Goal: Find contact information: Find contact information

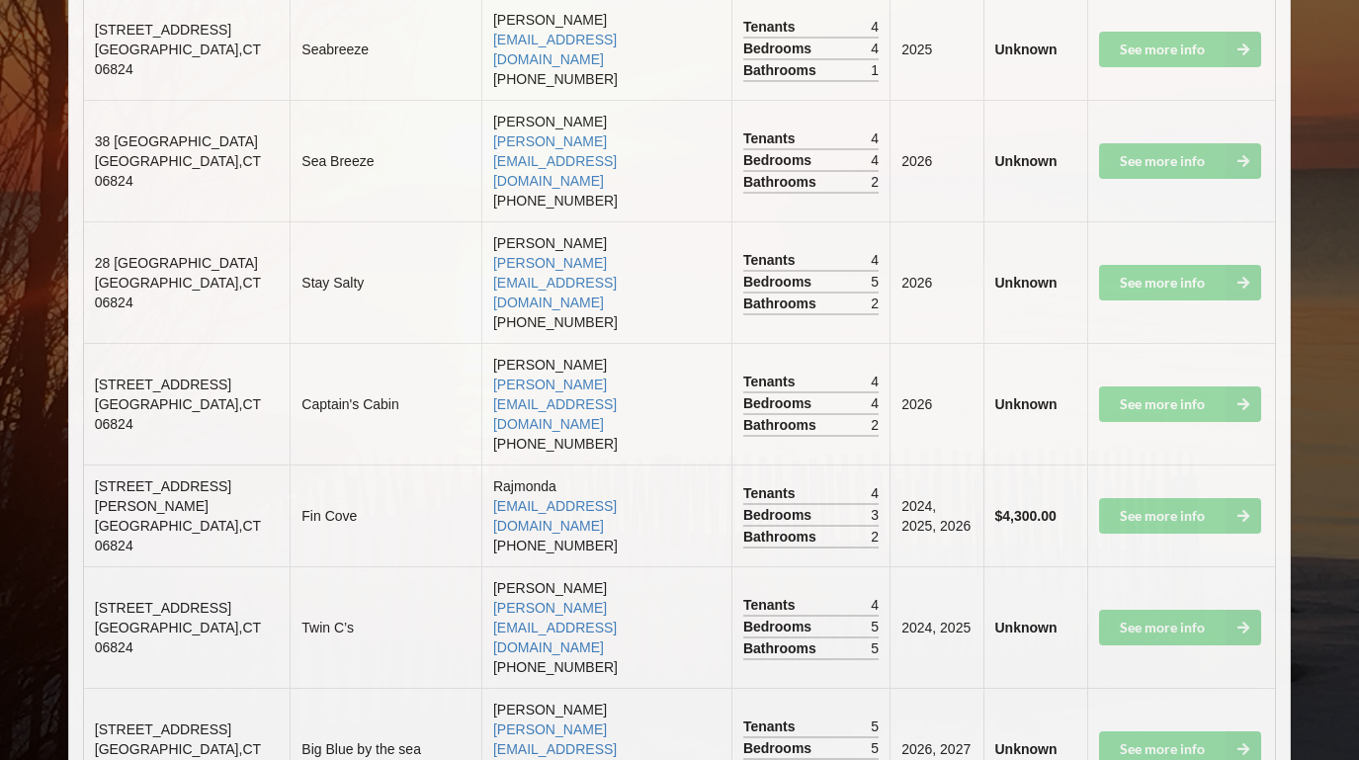
scroll to position [3848, 0]
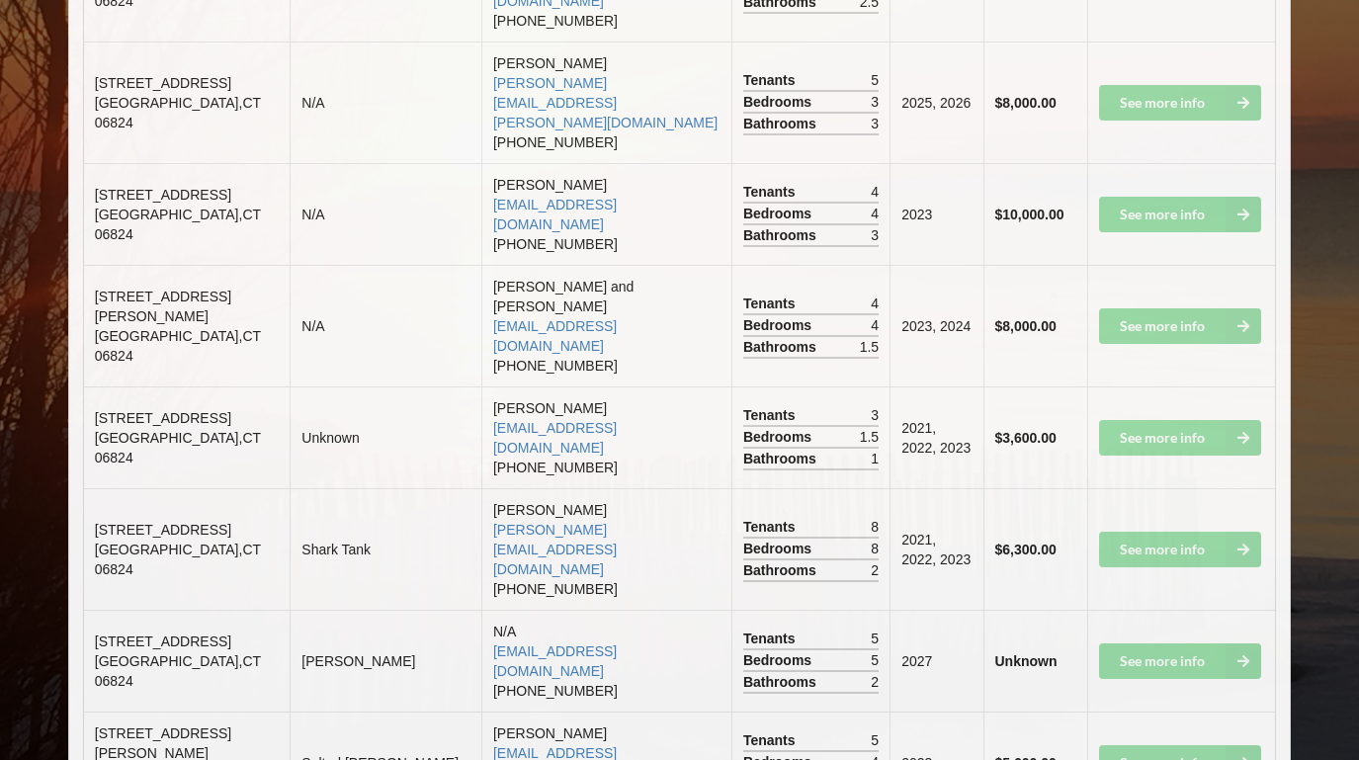
scroll to position [3327, 0]
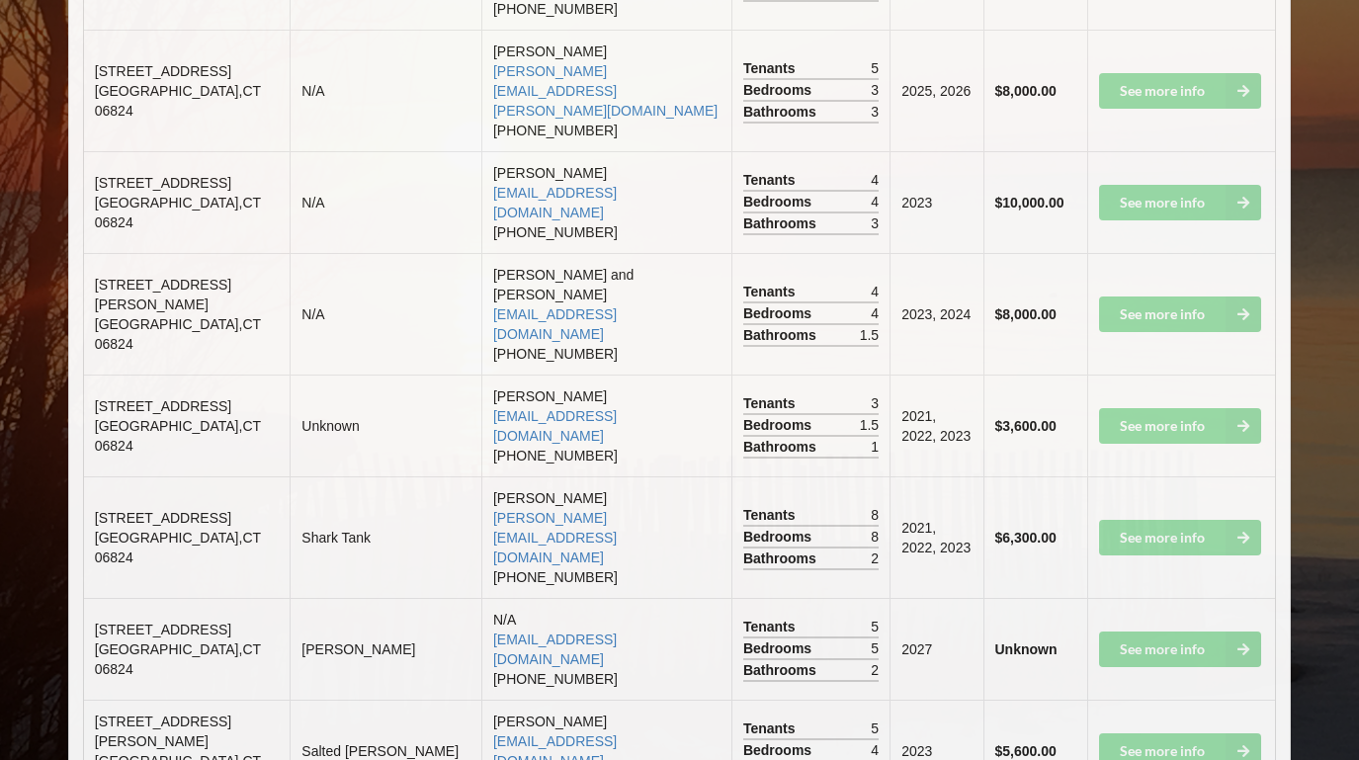
drag, startPoint x: 600, startPoint y: 621, endPoint x: 454, endPoint y: 615, distance: 146.4
copy link "[PERSON_NAME][EMAIL_ADDRESS][DOMAIN_NAME]"
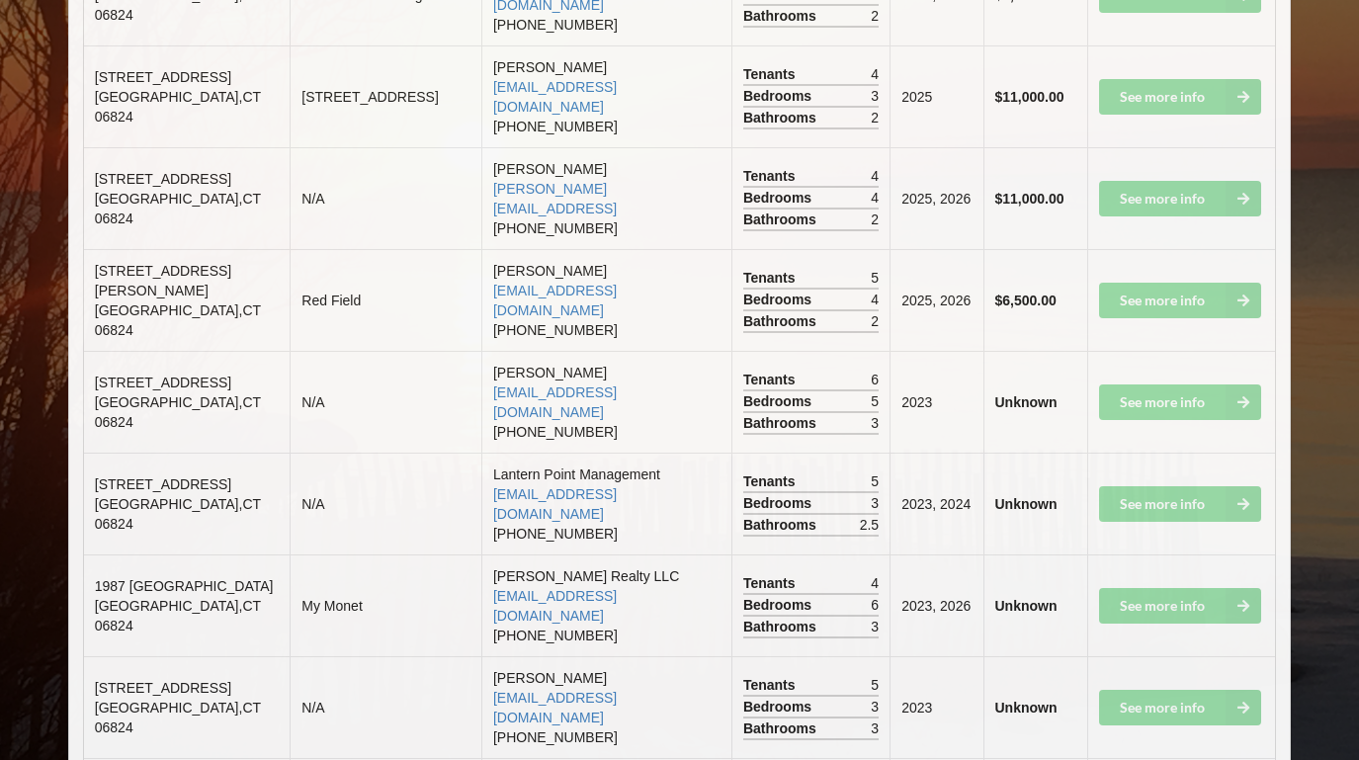
scroll to position [5724, 0]
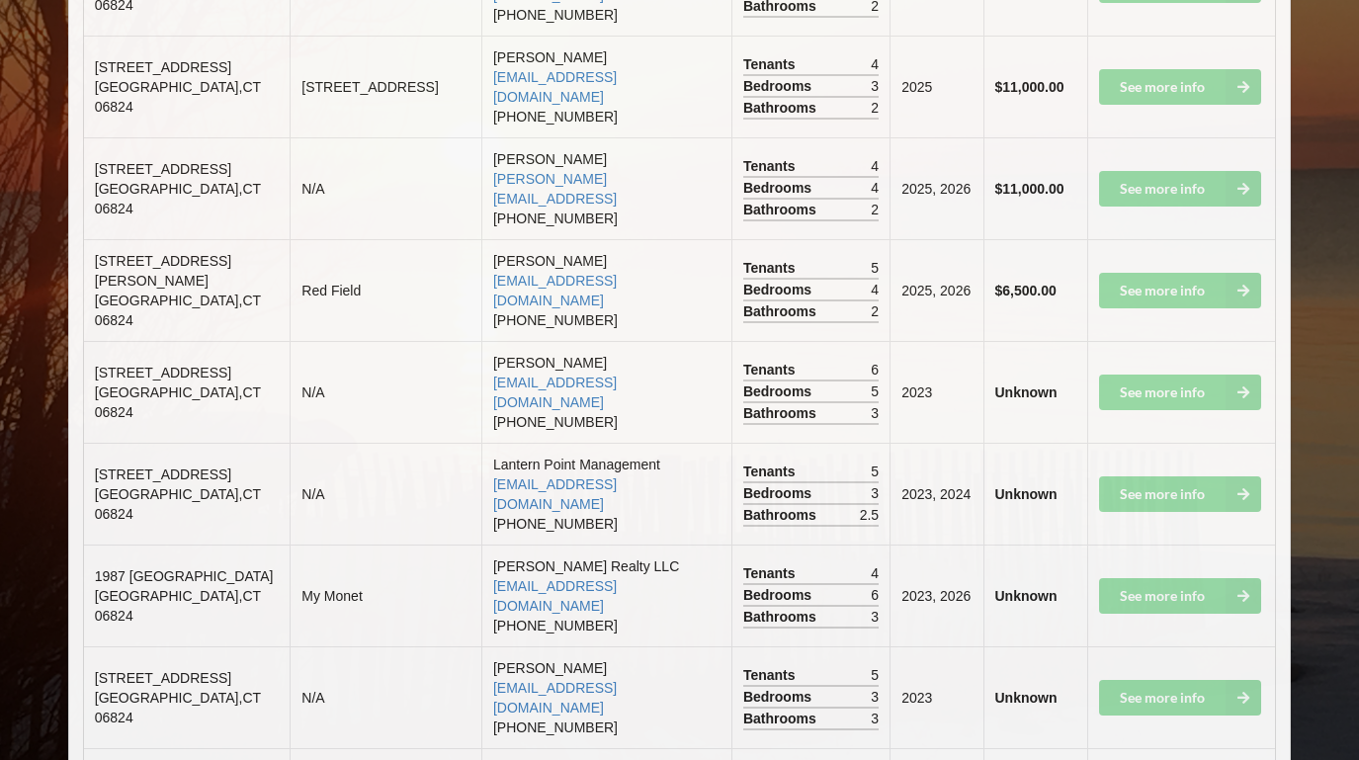
drag, startPoint x: 633, startPoint y: 273, endPoint x: 446, endPoint y: 269, distance: 187.8
copy link "[EMAIL_ADDRESS][DOMAIN_NAME]"
drag, startPoint x: 671, startPoint y: 357, endPoint x: 451, endPoint y: 351, distance: 220.5
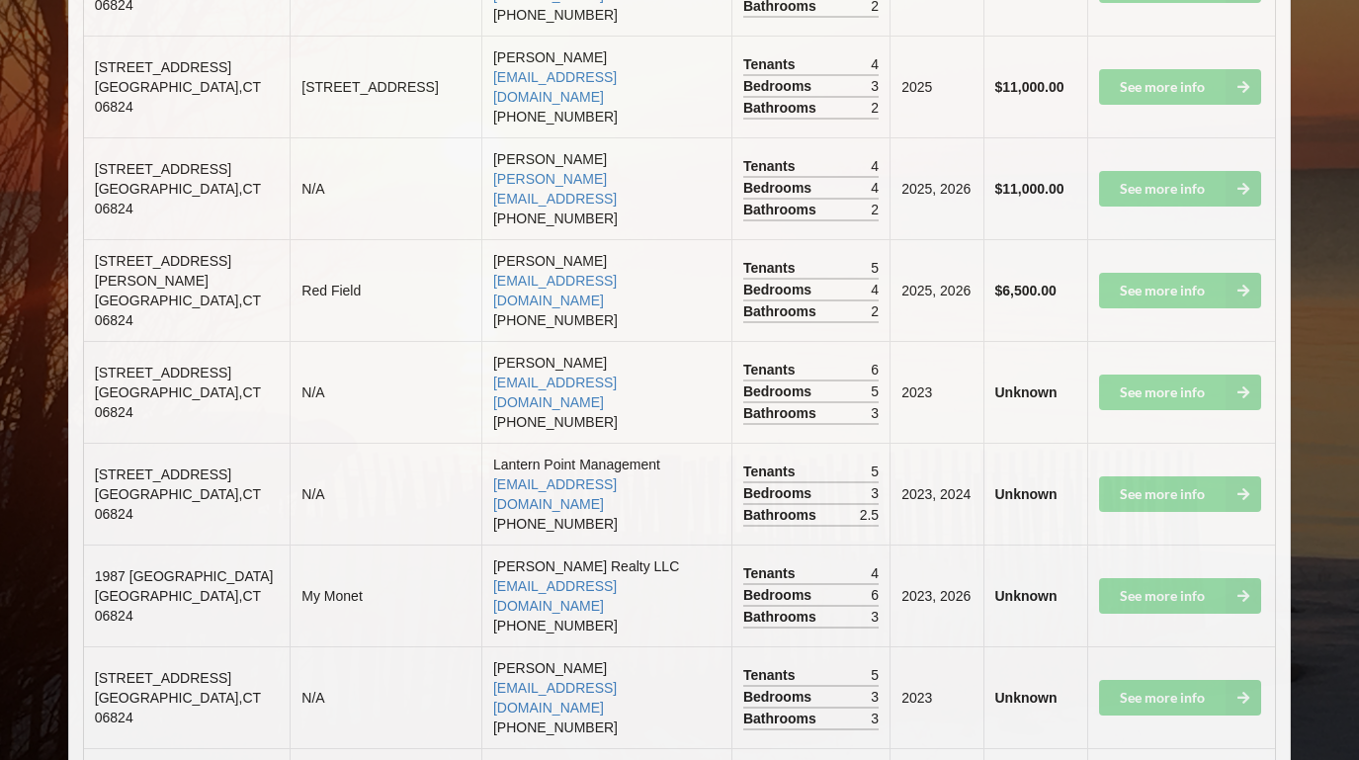
copy link "[EMAIL_ADDRESS][DOMAIN_NAME]"
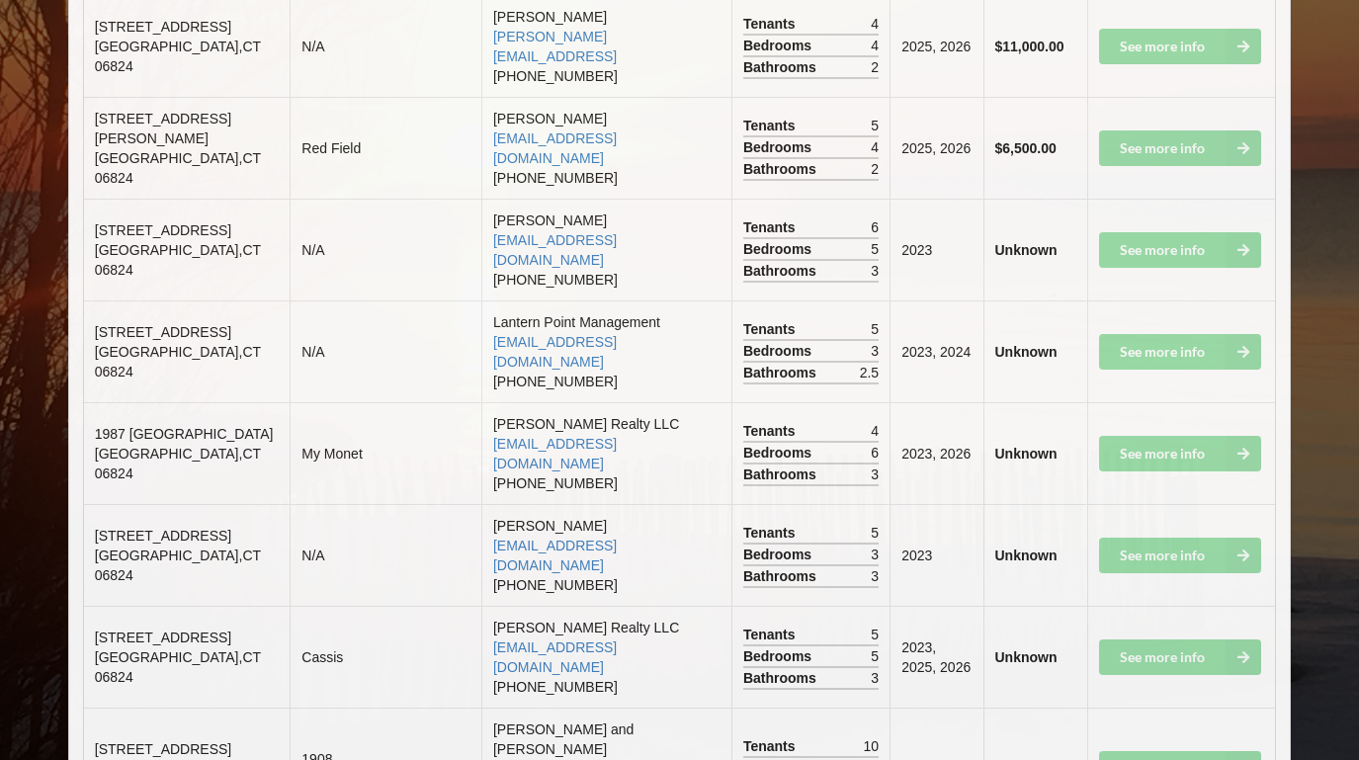
scroll to position [5886, 0]
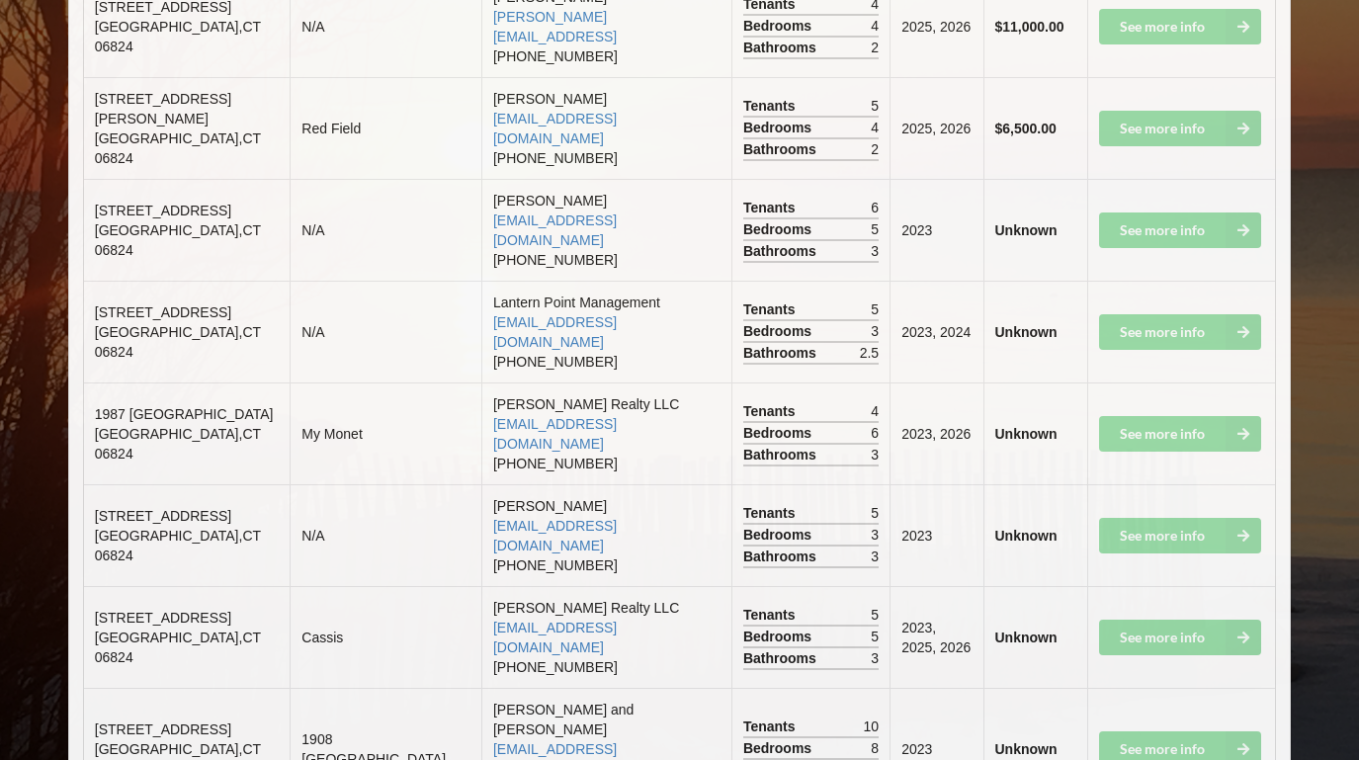
drag, startPoint x: 650, startPoint y: 619, endPoint x: 451, endPoint y: 612, distance: 199.8
copy link "[PERSON_NAME][EMAIL_ADDRESS][PERSON_NAME][DOMAIN_NAME]"
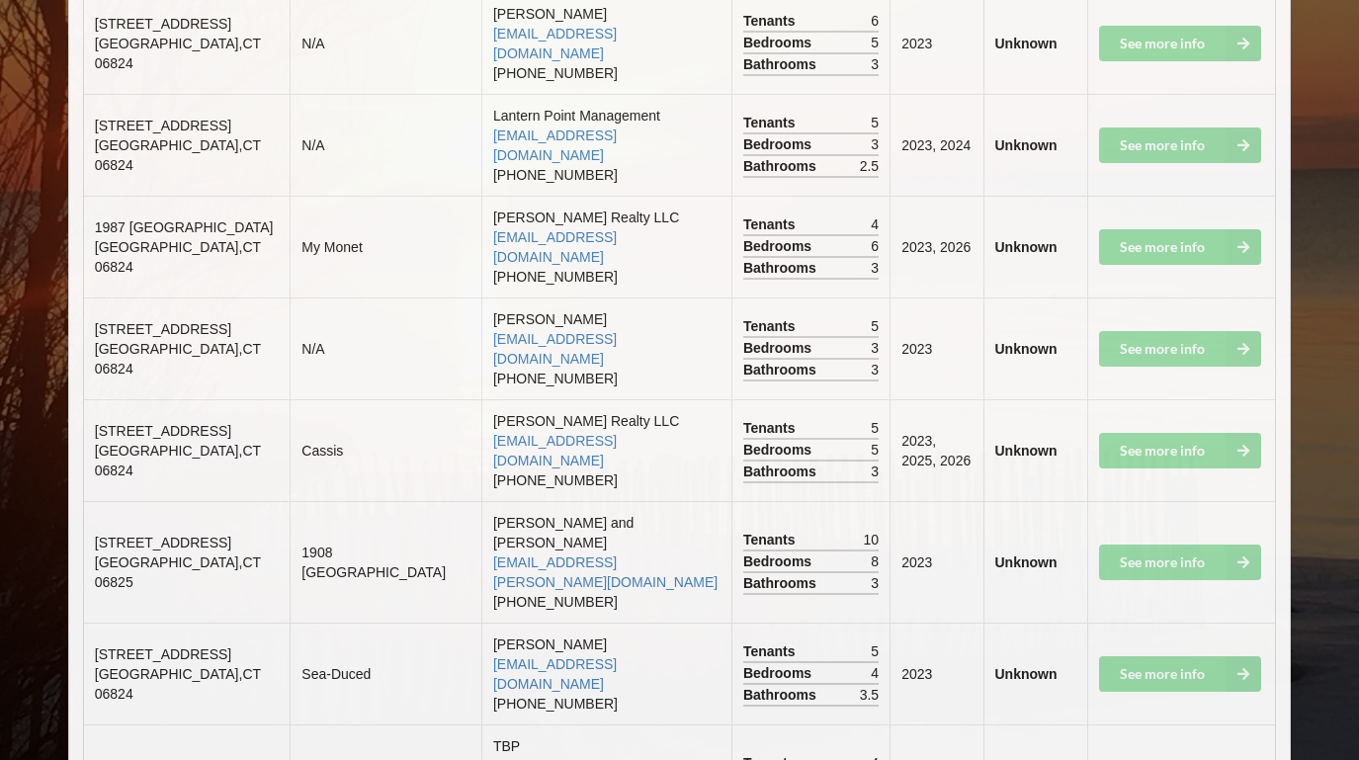
scroll to position [6107, 0]
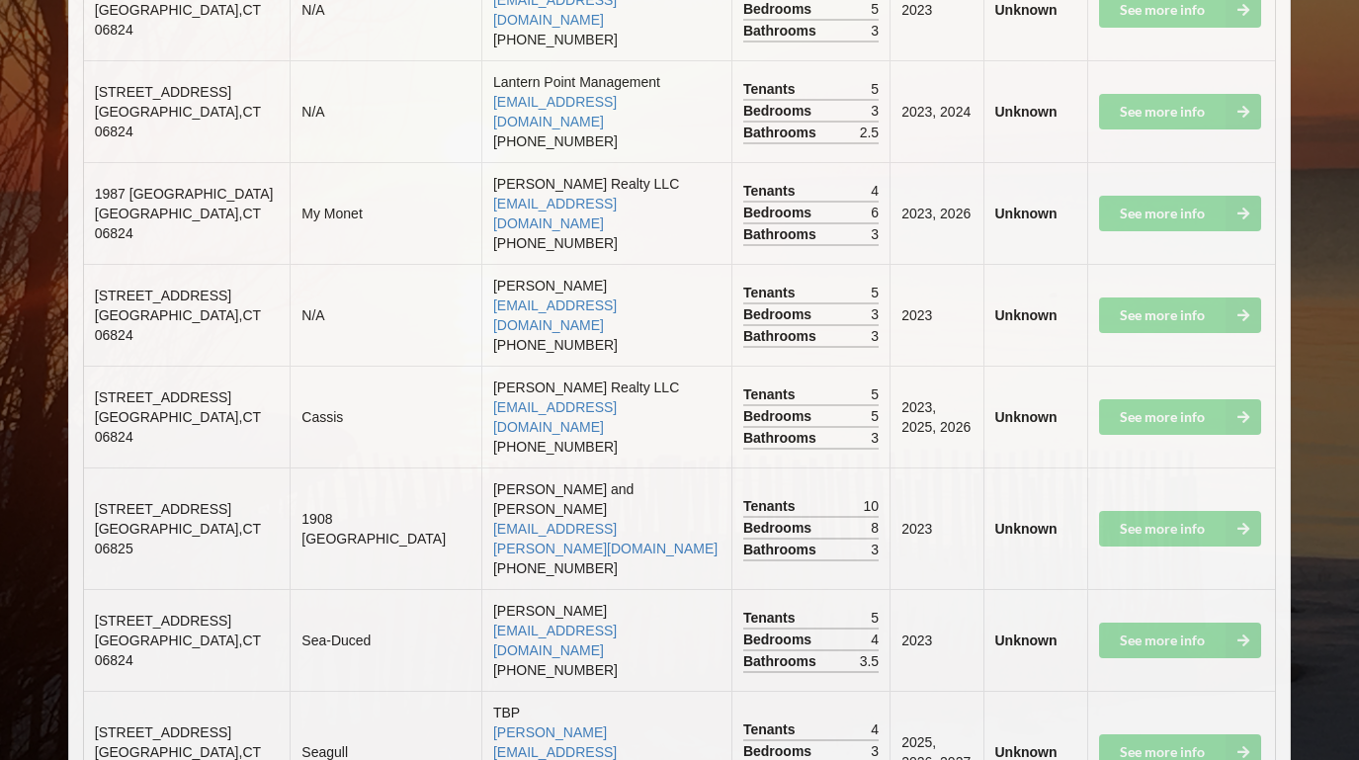
drag, startPoint x: 608, startPoint y: 478, endPoint x: 448, endPoint y: 486, distance: 160.3
copy link "[PERSON_NAME][EMAIL_ADDRESS][DOMAIN_NAME]"
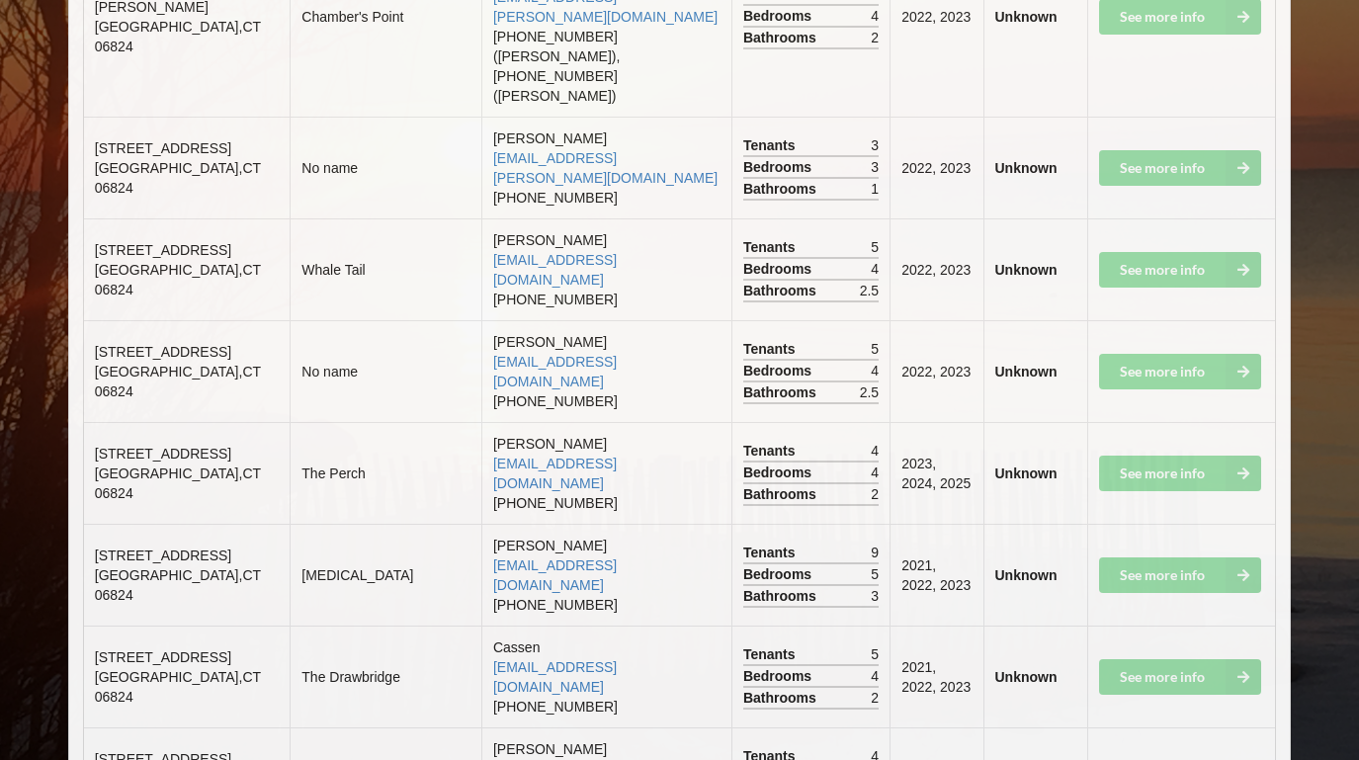
scroll to position [7332, 0]
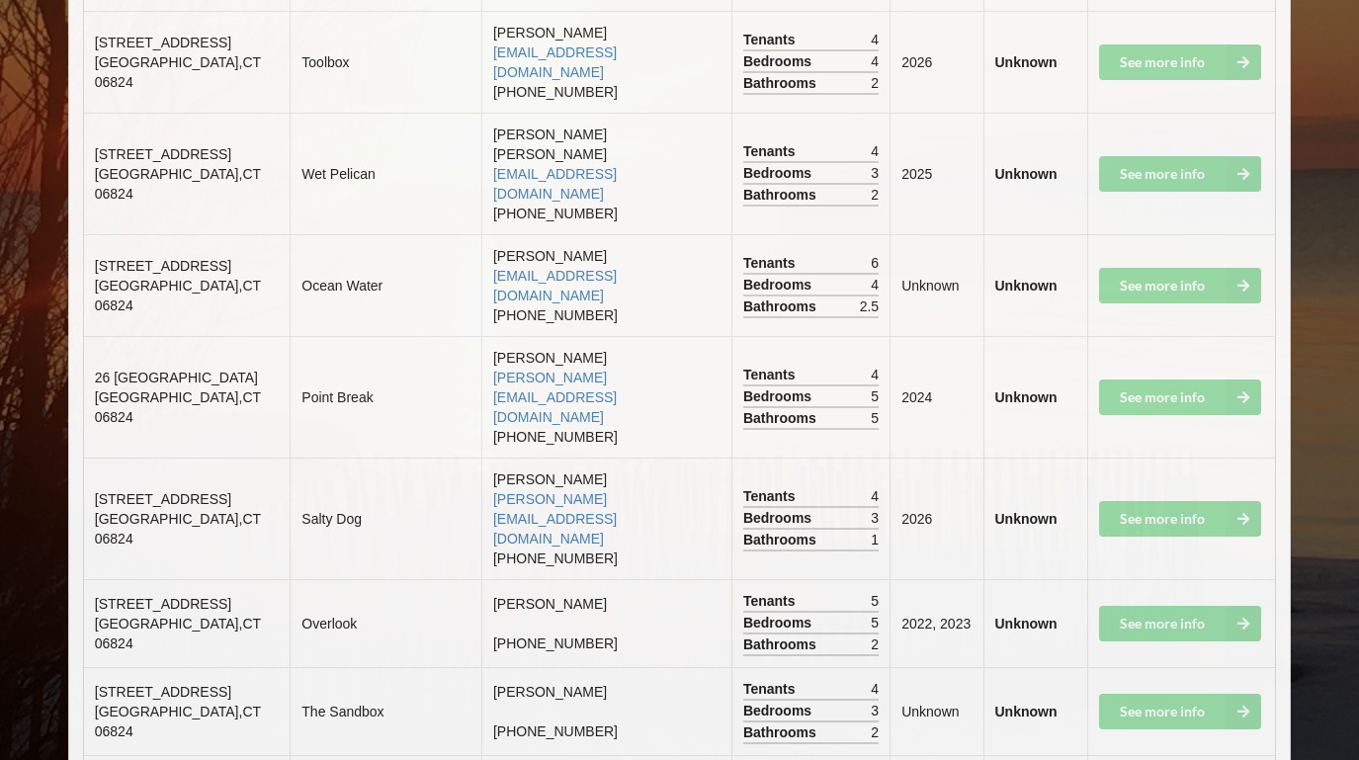
scroll to position [9179, 0]
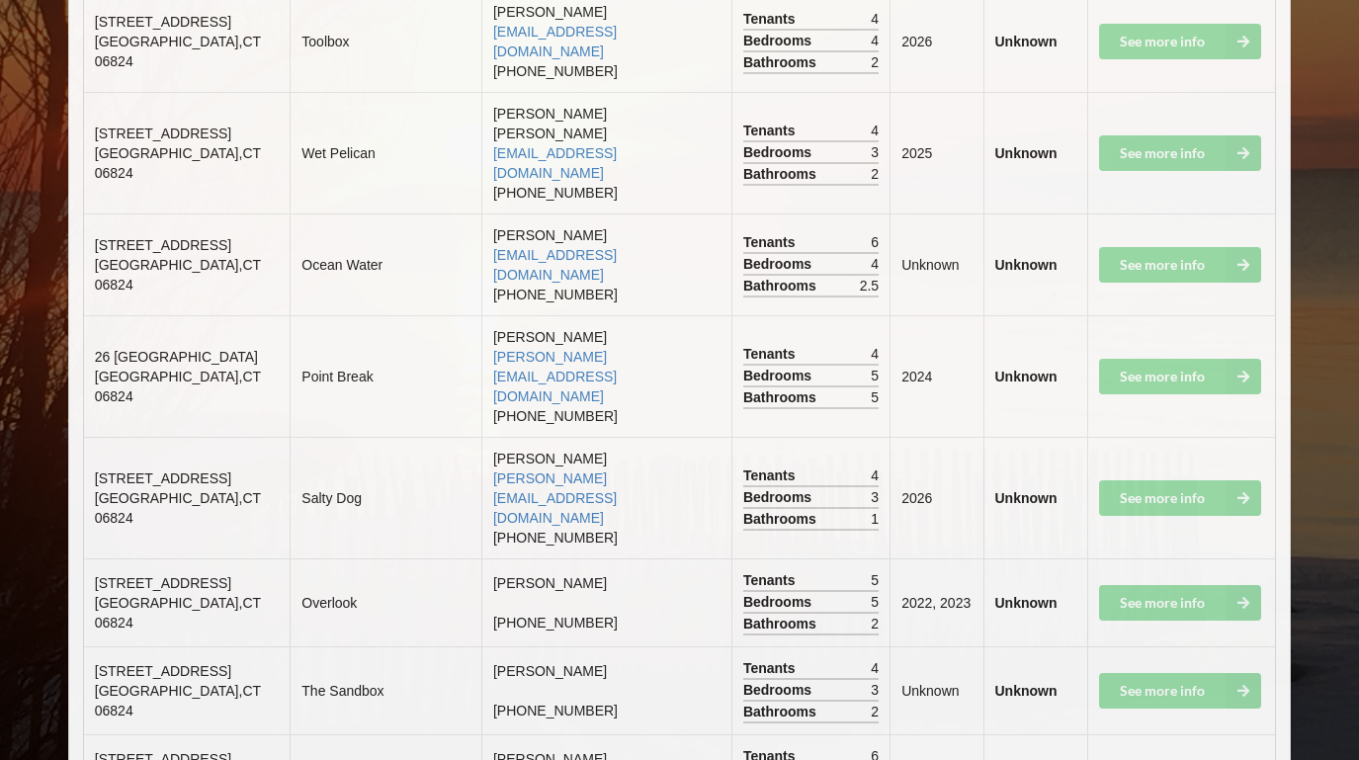
drag, startPoint x: 555, startPoint y: 526, endPoint x: 456, endPoint y: 521, distance: 99.9
copy td "[PHONE_NUMBER]"
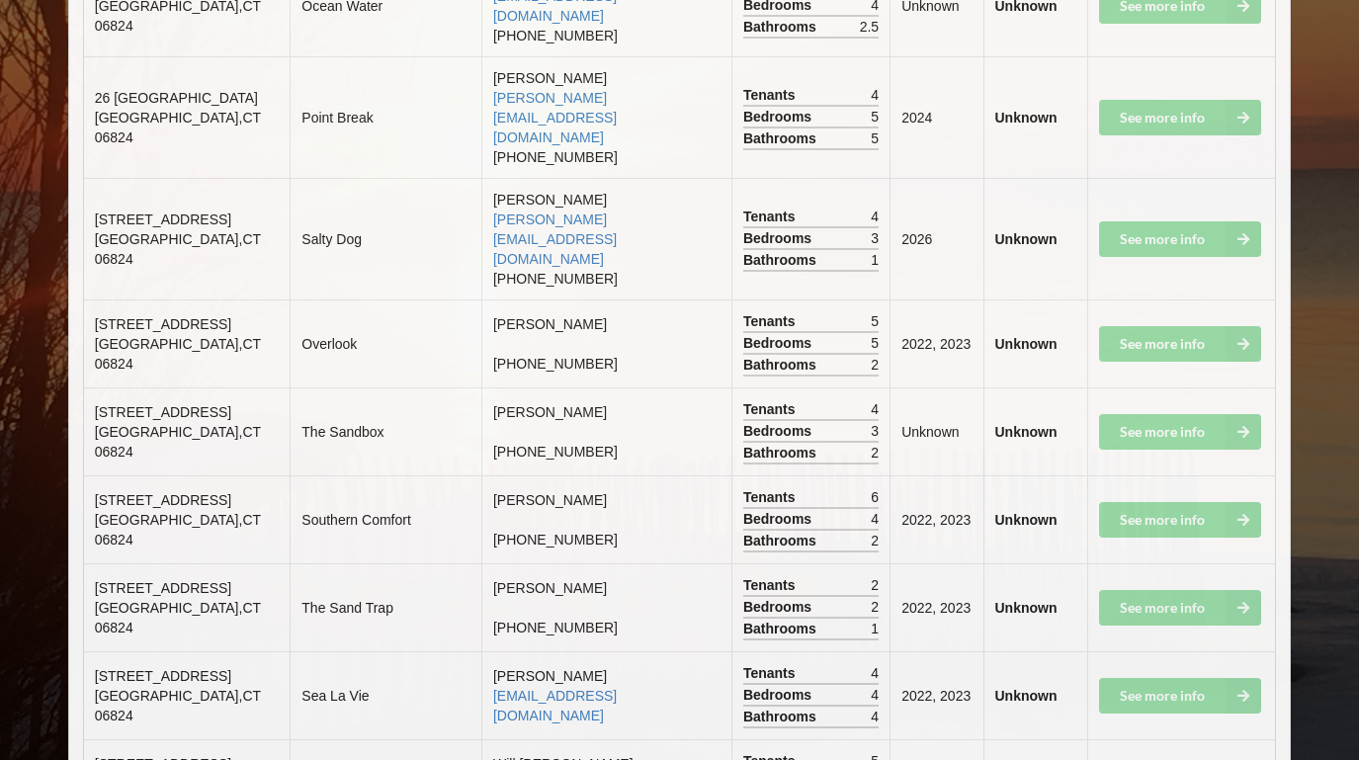
drag, startPoint x: 557, startPoint y: 350, endPoint x: 452, endPoint y: 353, distance: 105.8
copy td "[PHONE_NUMBER]"
